Goal: Book appointment/travel/reservation

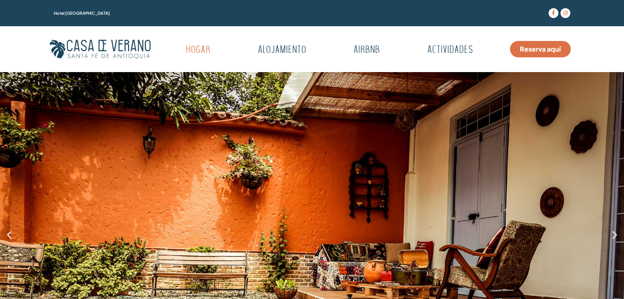
click at [536, 48] on font "Reserva aquí" at bounding box center [540, 49] width 41 height 9
click at [274, 50] on font "Alojamiento" at bounding box center [282, 51] width 58 height 12
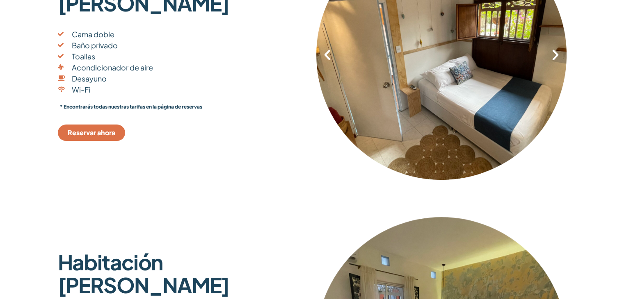
scroll to position [205, 0]
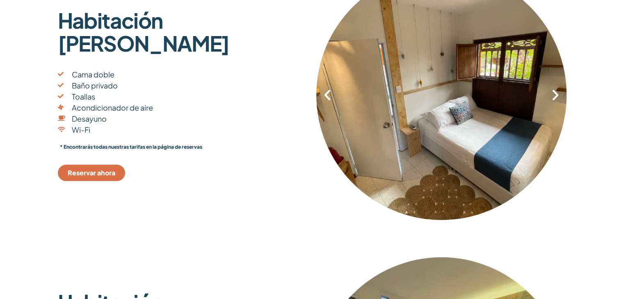
click at [84, 173] on font "Reservar ahora" at bounding box center [92, 173] width 48 height 9
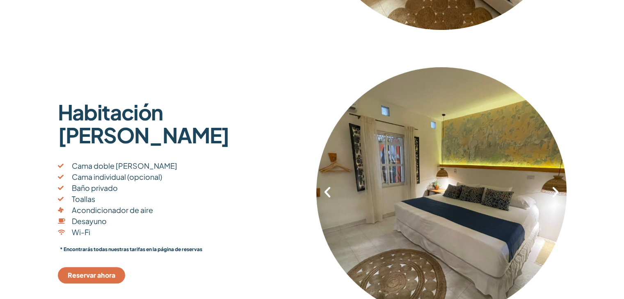
scroll to position [410, 0]
